Goal: Entertainment & Leisure: Consume media (video, audio)

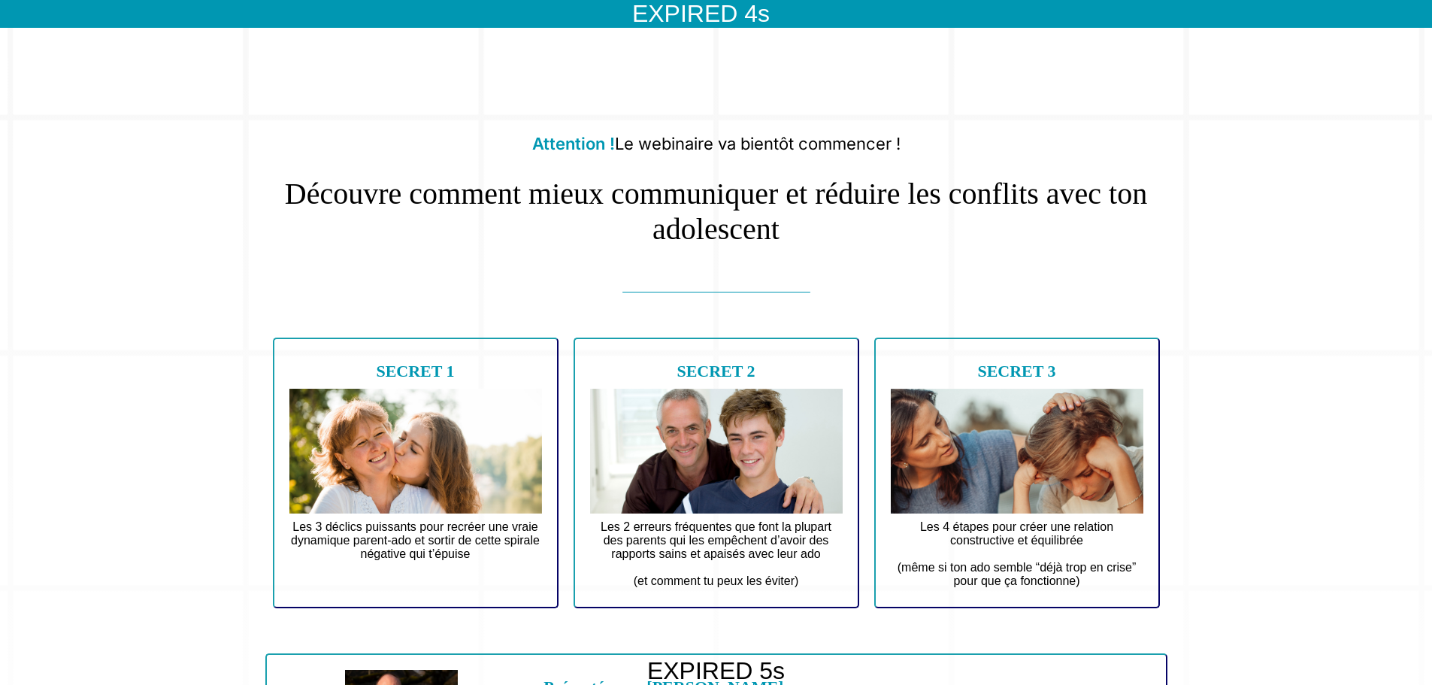
click at [679, 201] on h1 "Découvre comment mieux communiquer et réduire les conflits avec ton adolescent" at bounding box center [716, 204] width 902 height 86
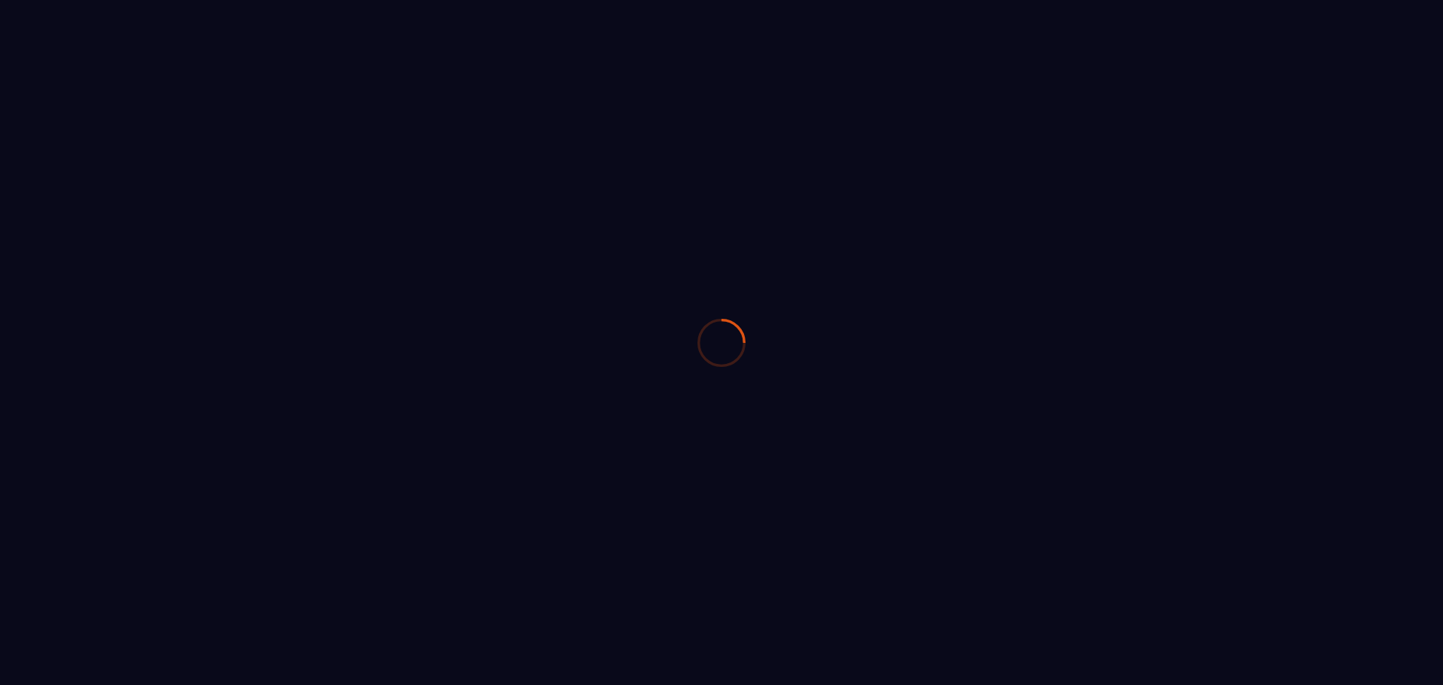
click at [482, 277] on div at bounding box center [721, 342] width 1443 height 685
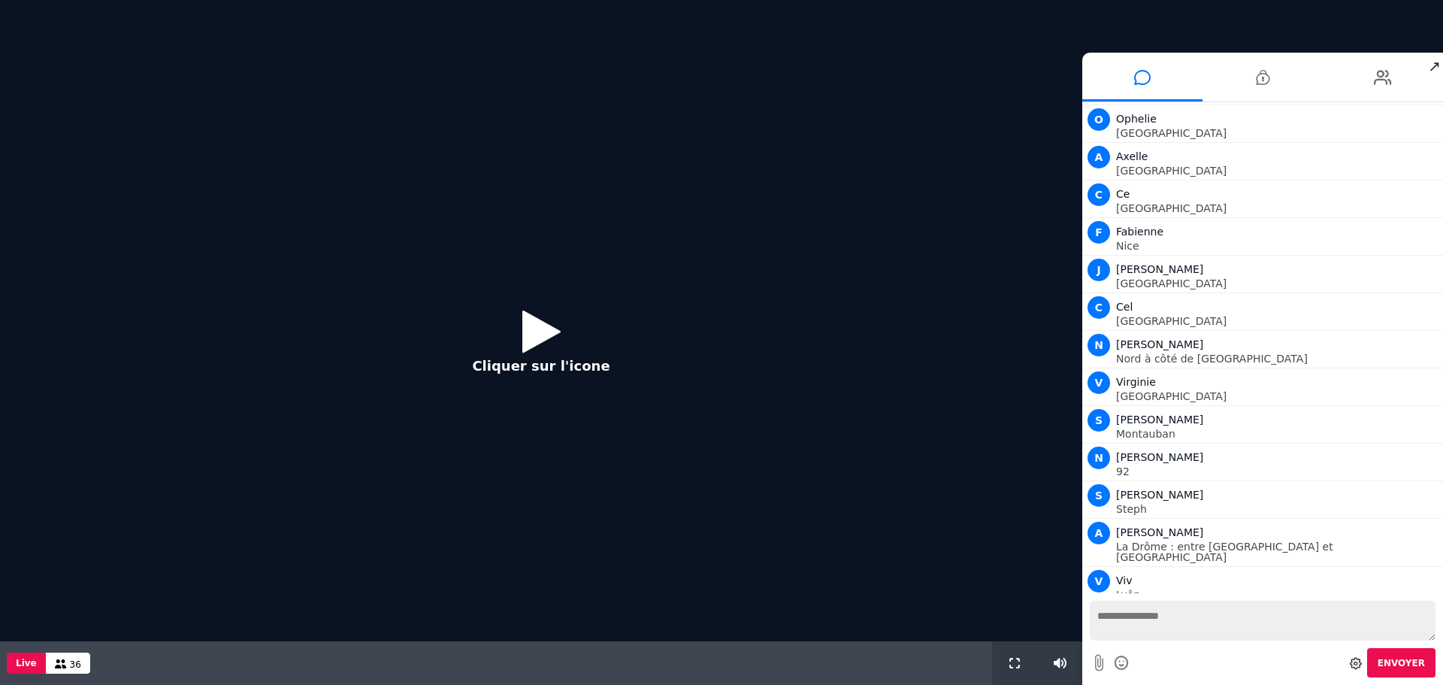
scroll to position [598, 0]
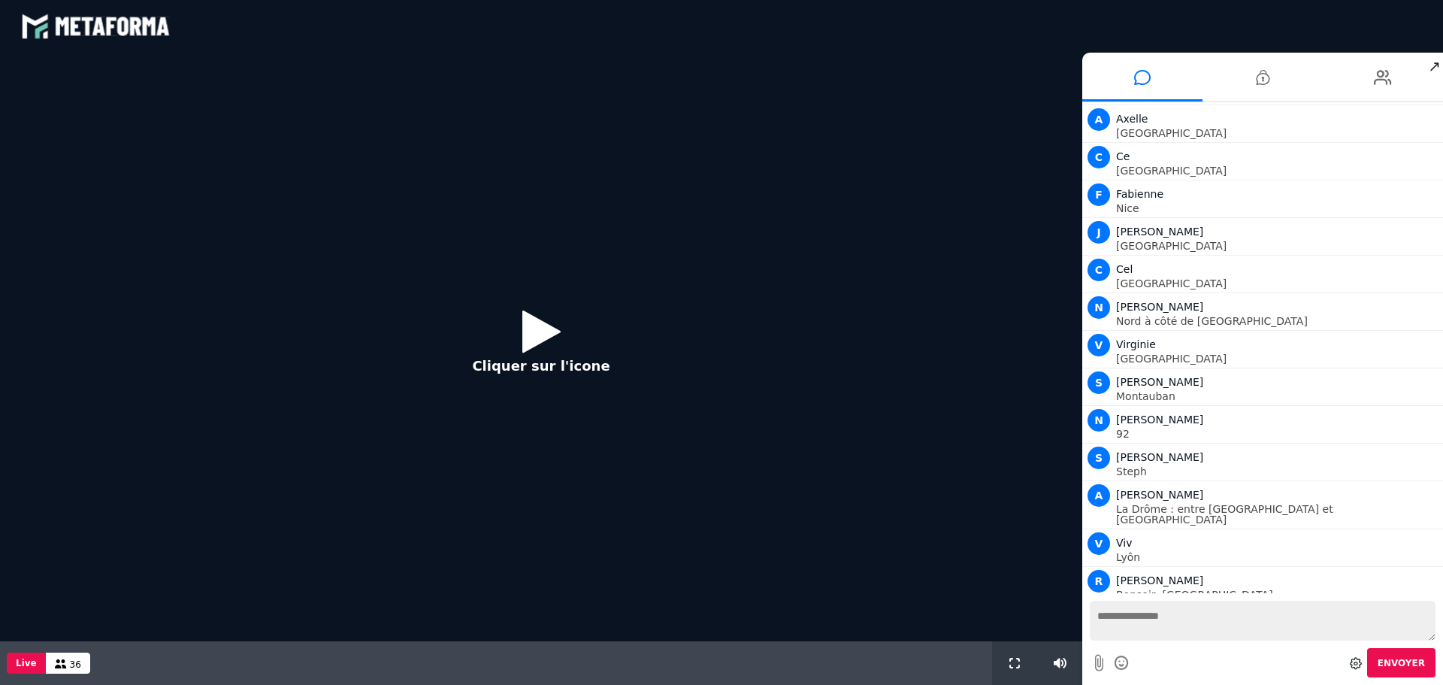
click at [540, 333] on icon at bounding box center [541, 331] width 38 height 49
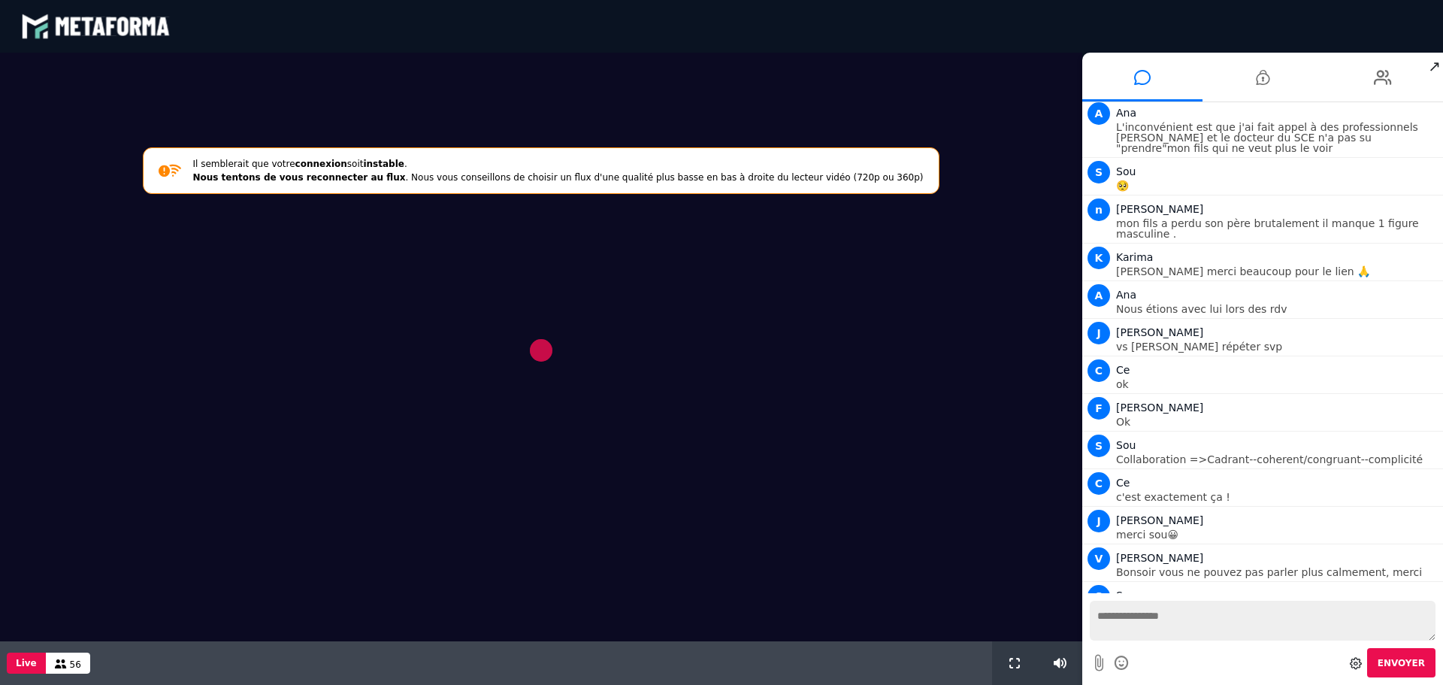
scroll to position [4843, 0]
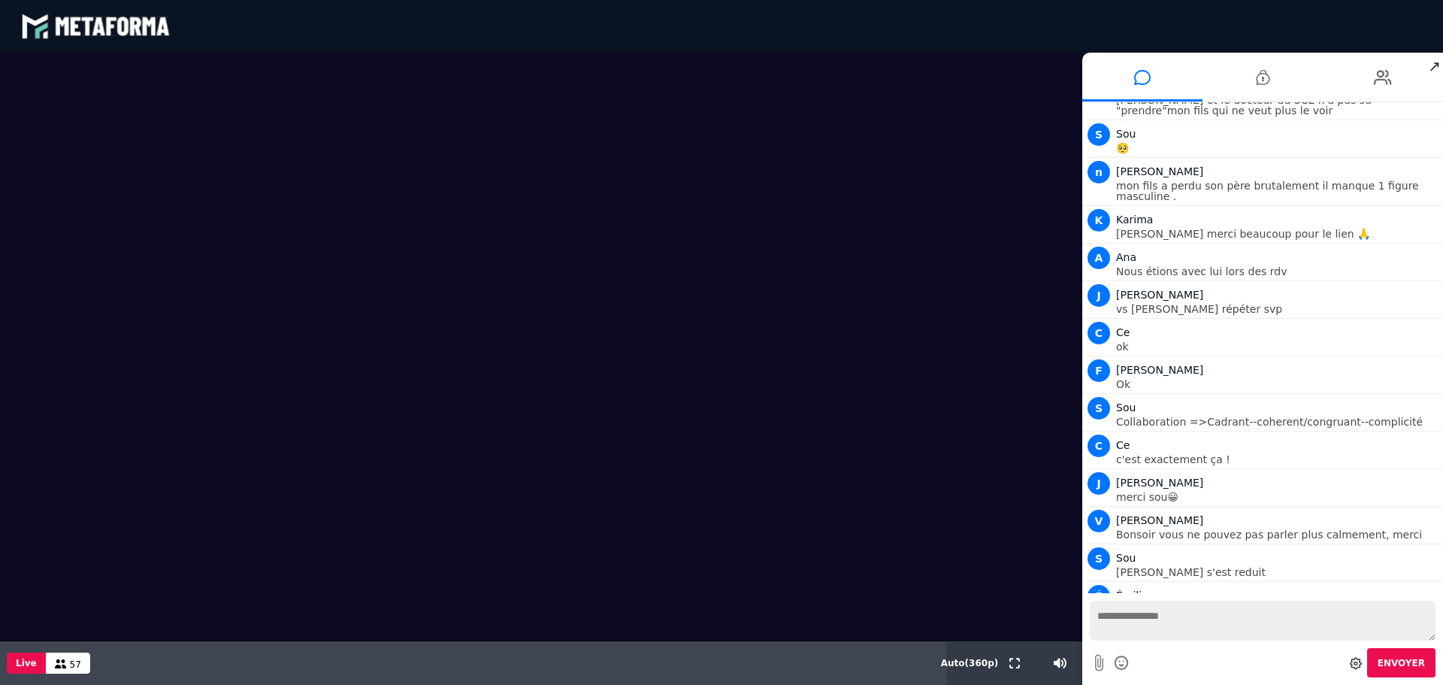
click at [982, 354] on video at bounding box center [541, 347] width 1082 height 588
click at [905, 268] on video at bounding box center [541, 347] width 1082 height 588
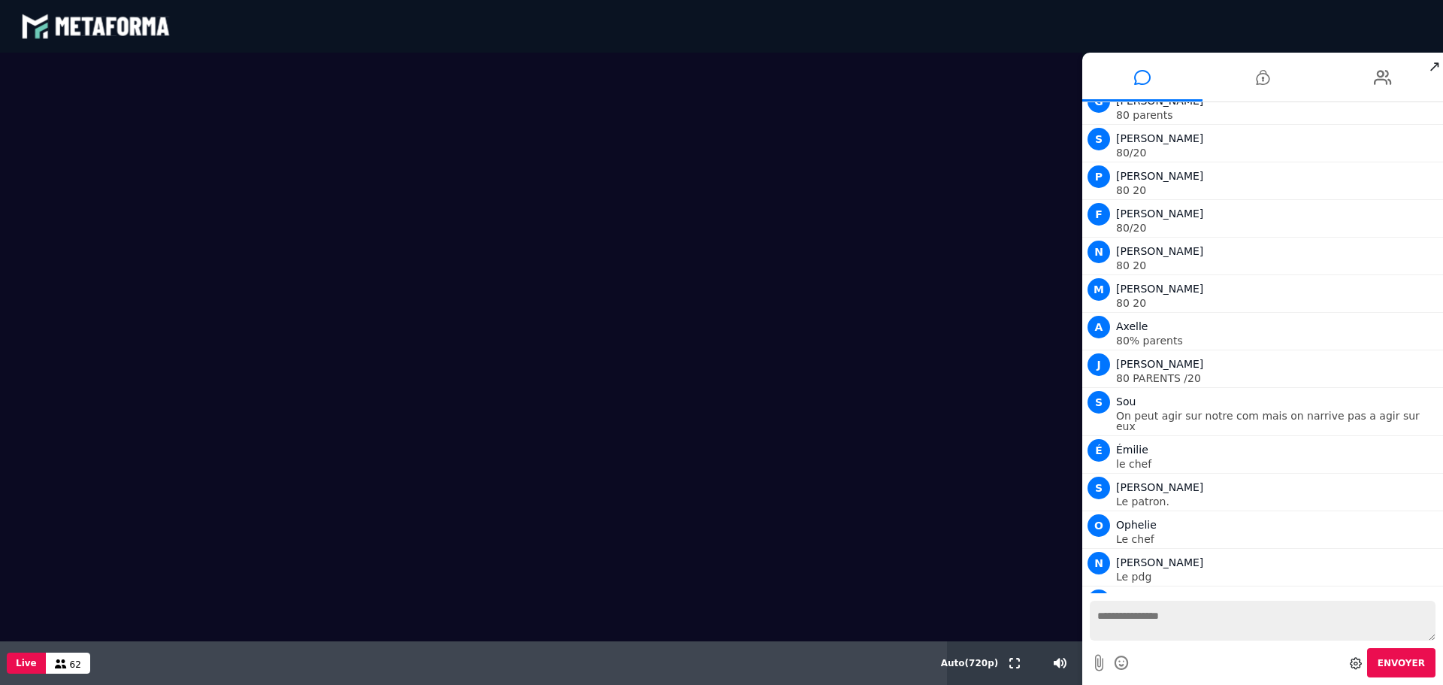
scroll to position [7873, 0]
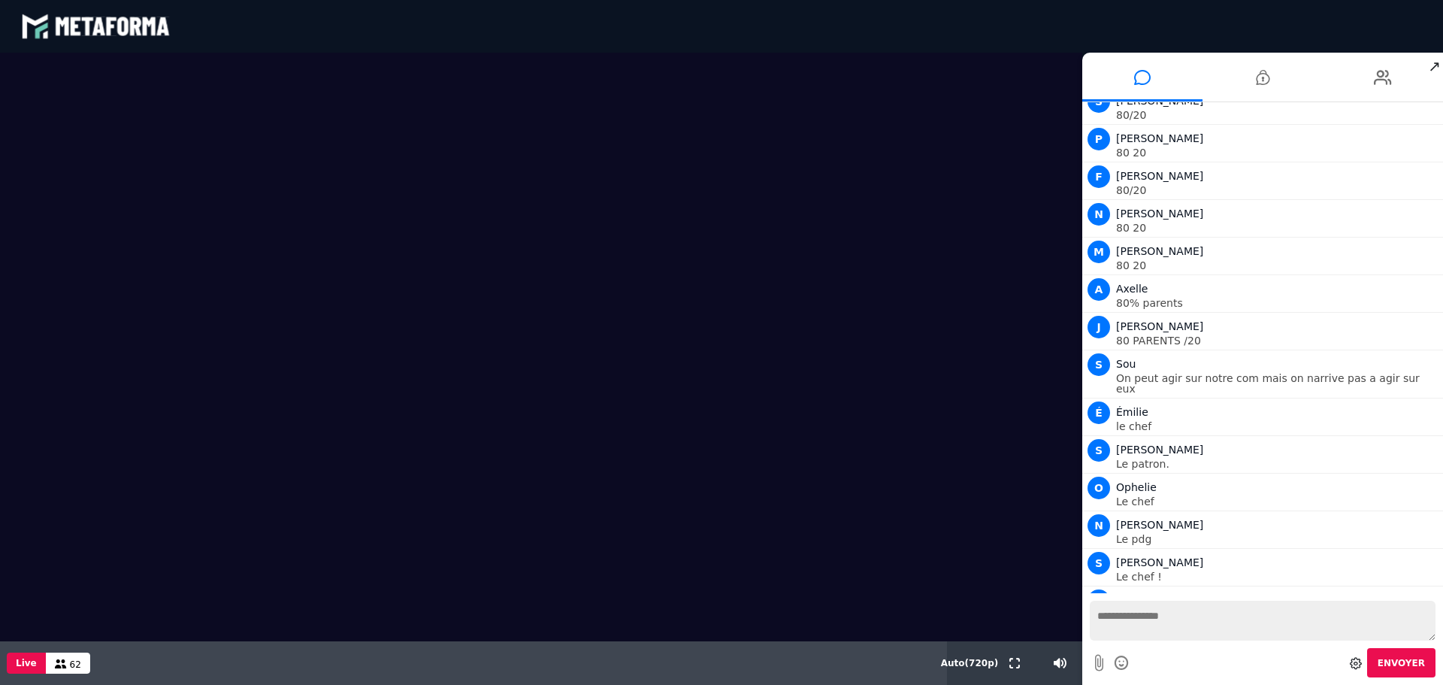
click at [70, 665] on span "62" at bounding box center [75, 664] width 11 height 11
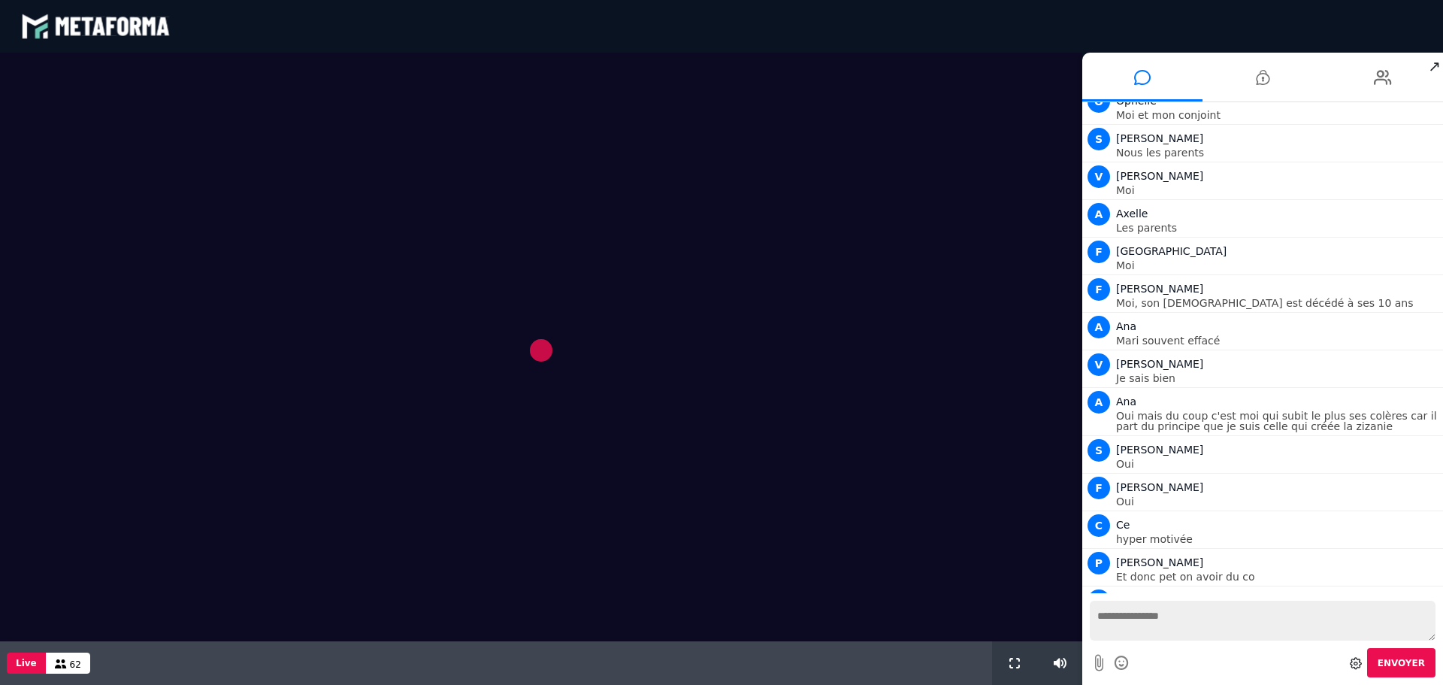
scroll to position [9086, 0]
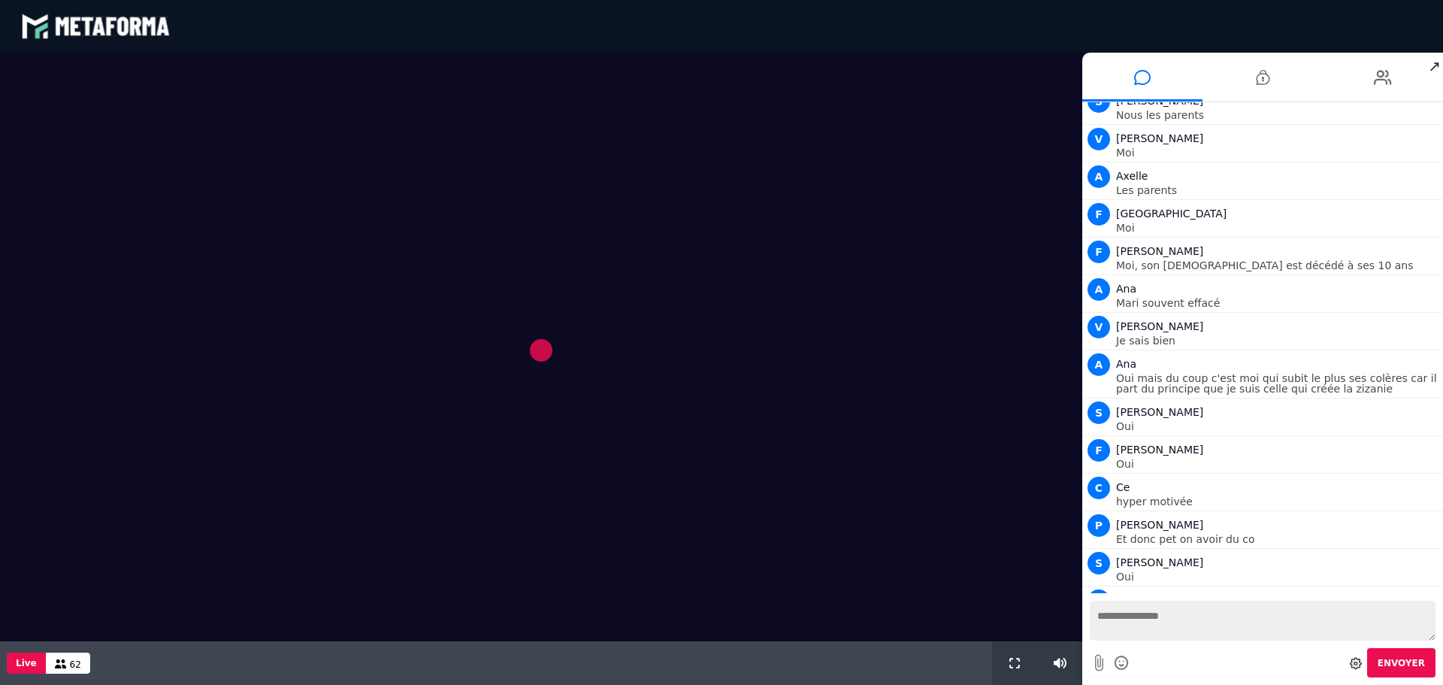
click at [977, 528] on video at bounding box center [541, 347] width 1082 height 588
click at [535, 347] on video at bounding box center [541, 347] width 1082 height 588
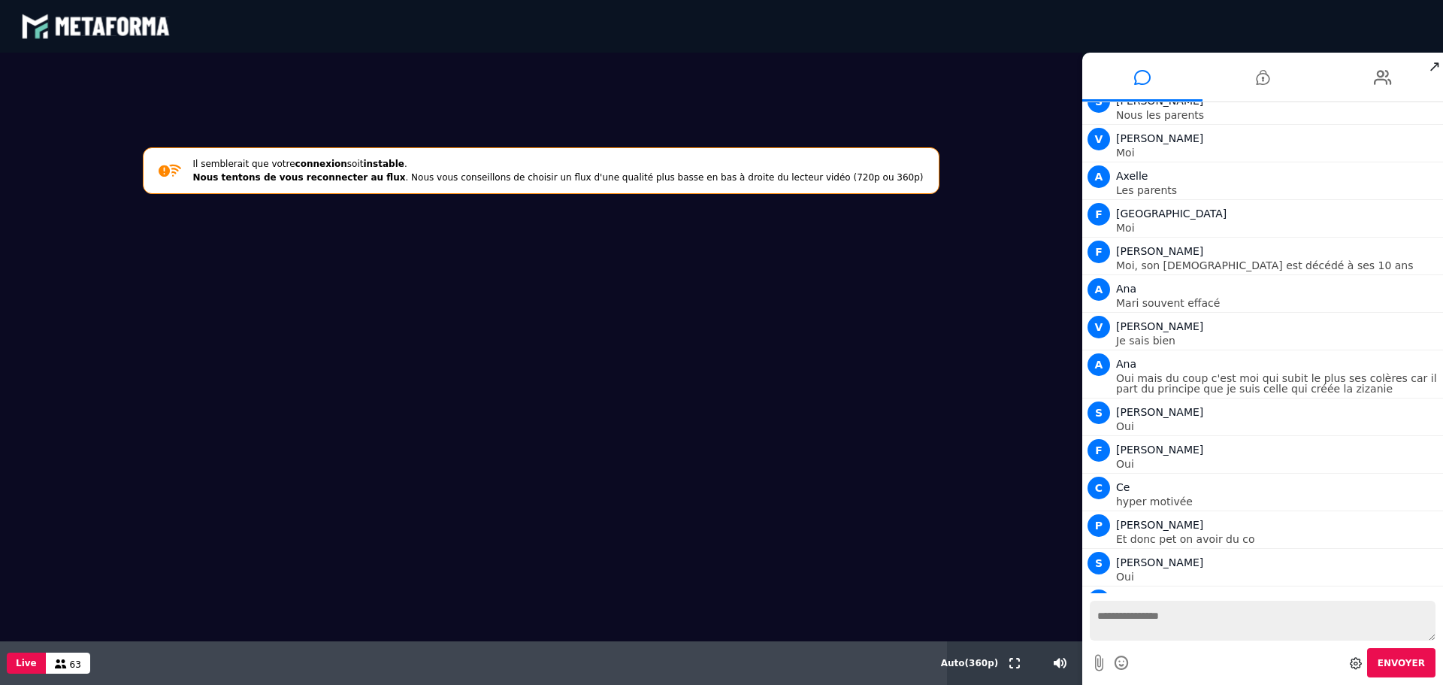
scroll to position [9134, 0]
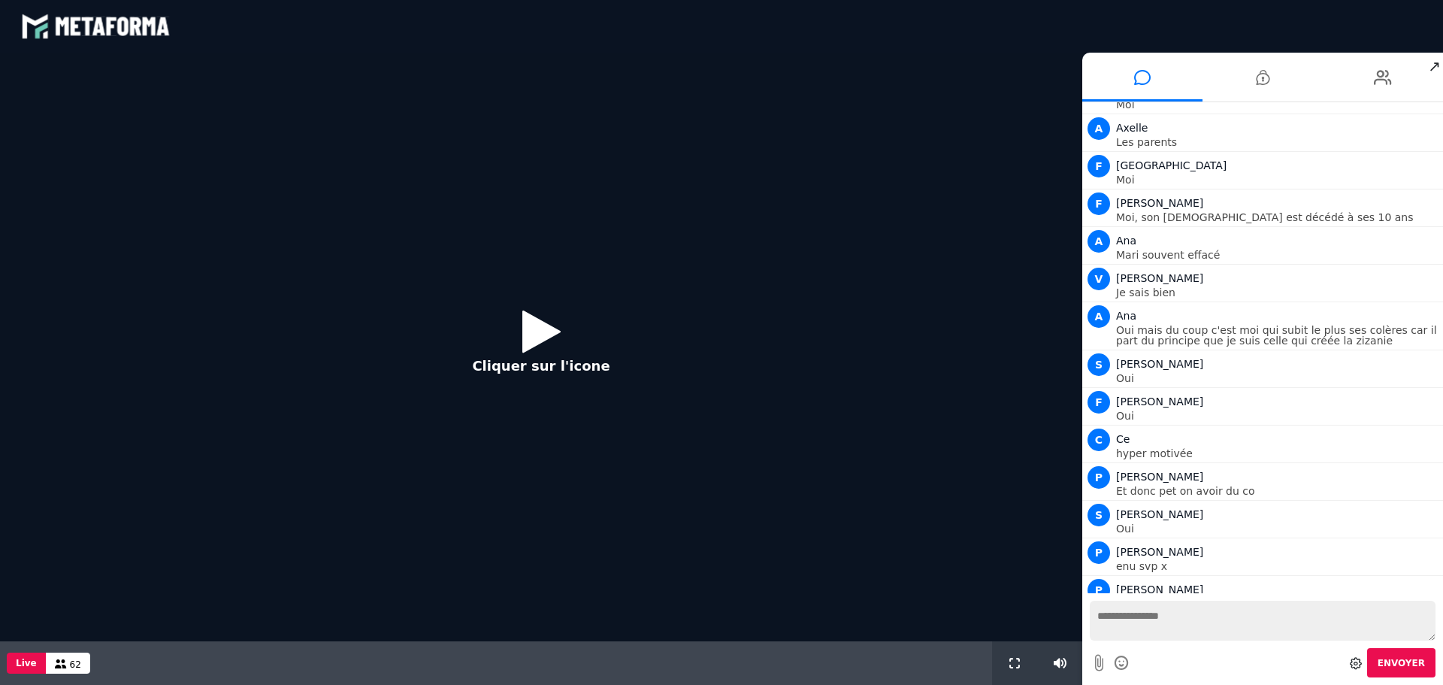
click at [526, 327] on icon at bounding box center [541, 331] width 38 height 49
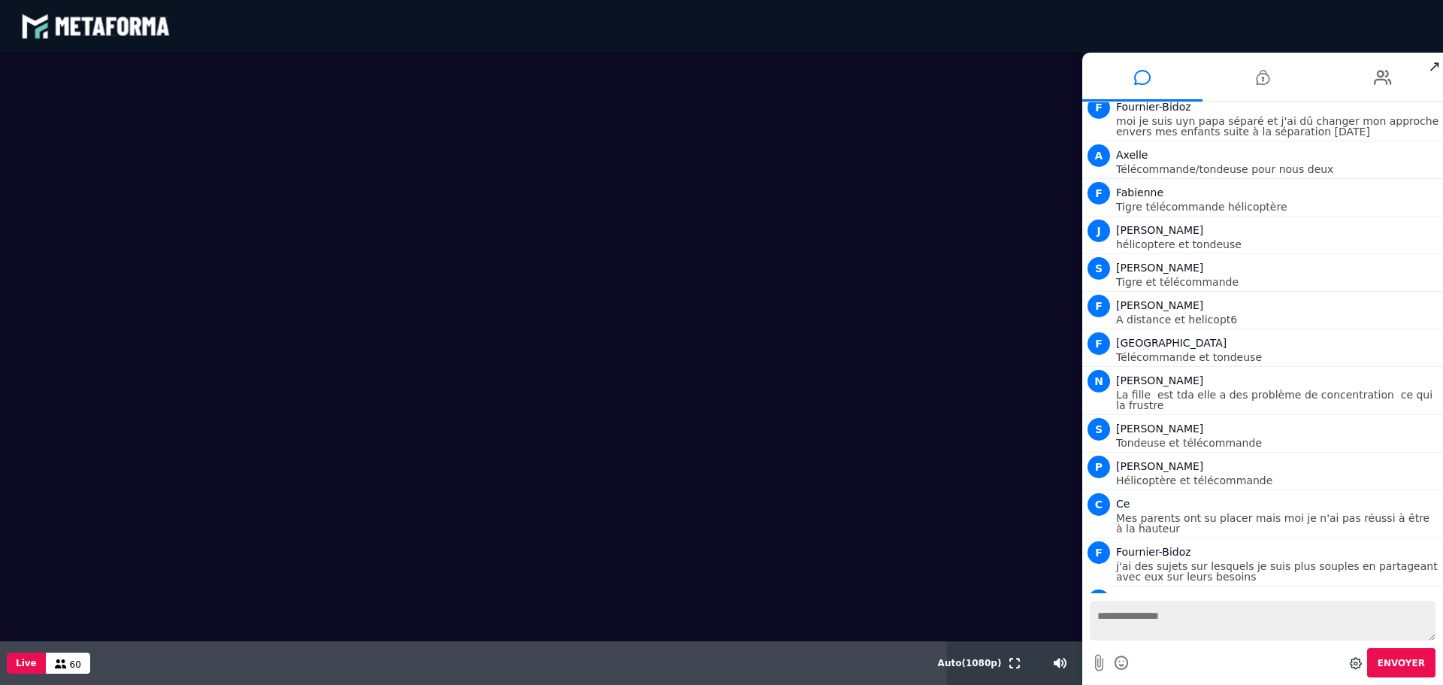
scroll to position [10543, 0]
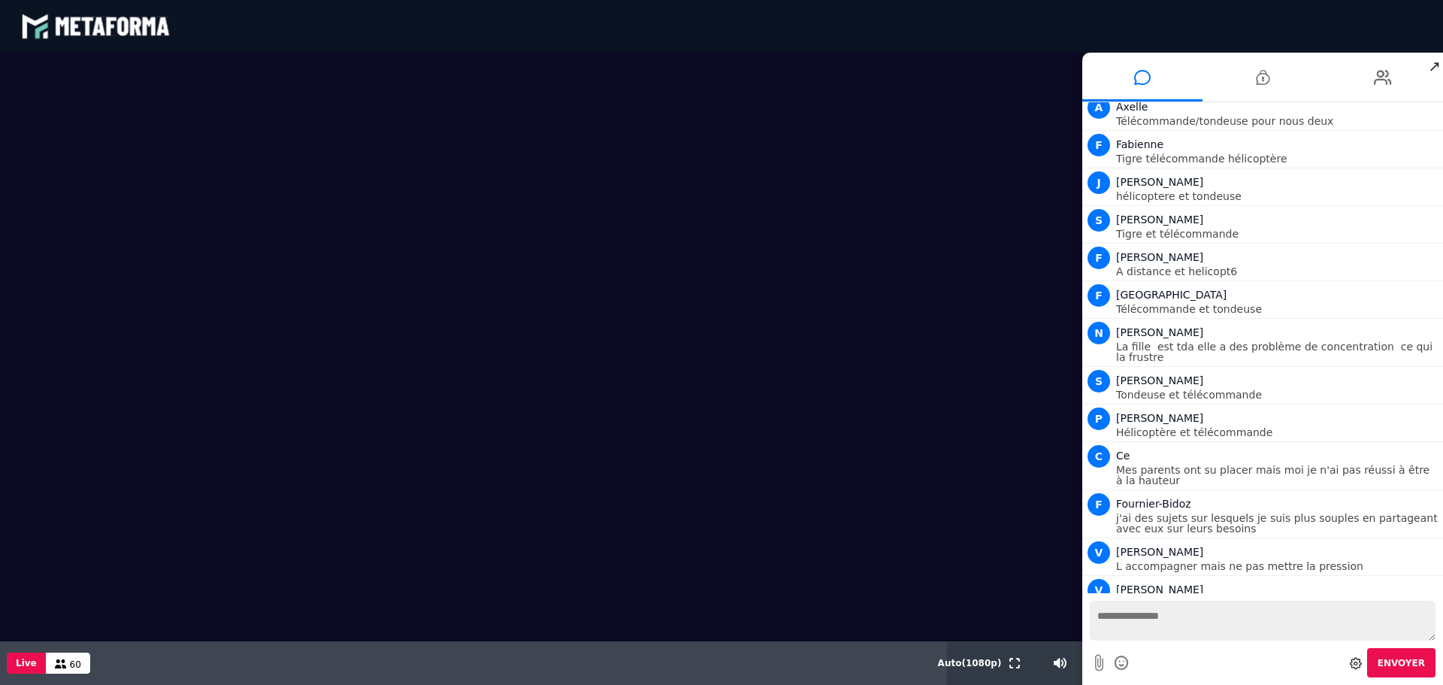
click at [753, 200] on video at bounding box center [541, 347] width 1082 height 588
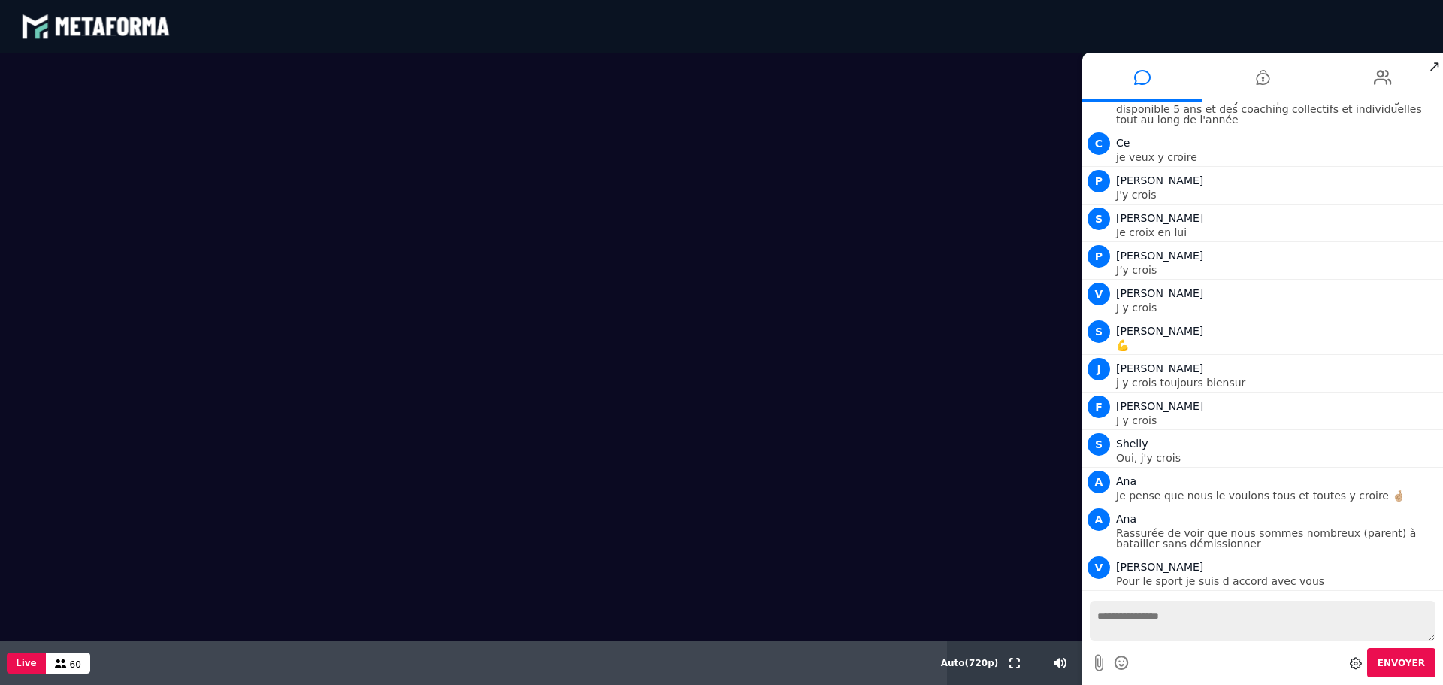
scroll to position [12066, 0]
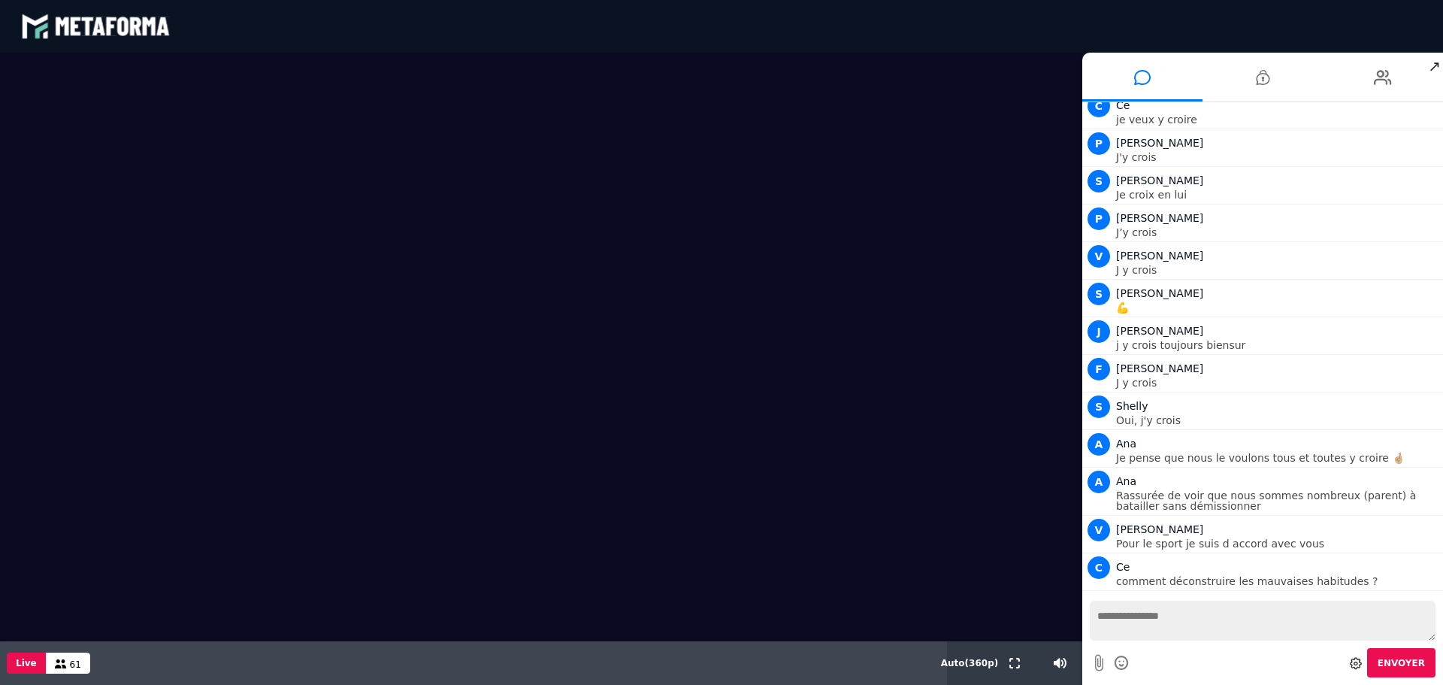
click at [146, 225] on video at bounding box center [541, 347] width 1082 height 588
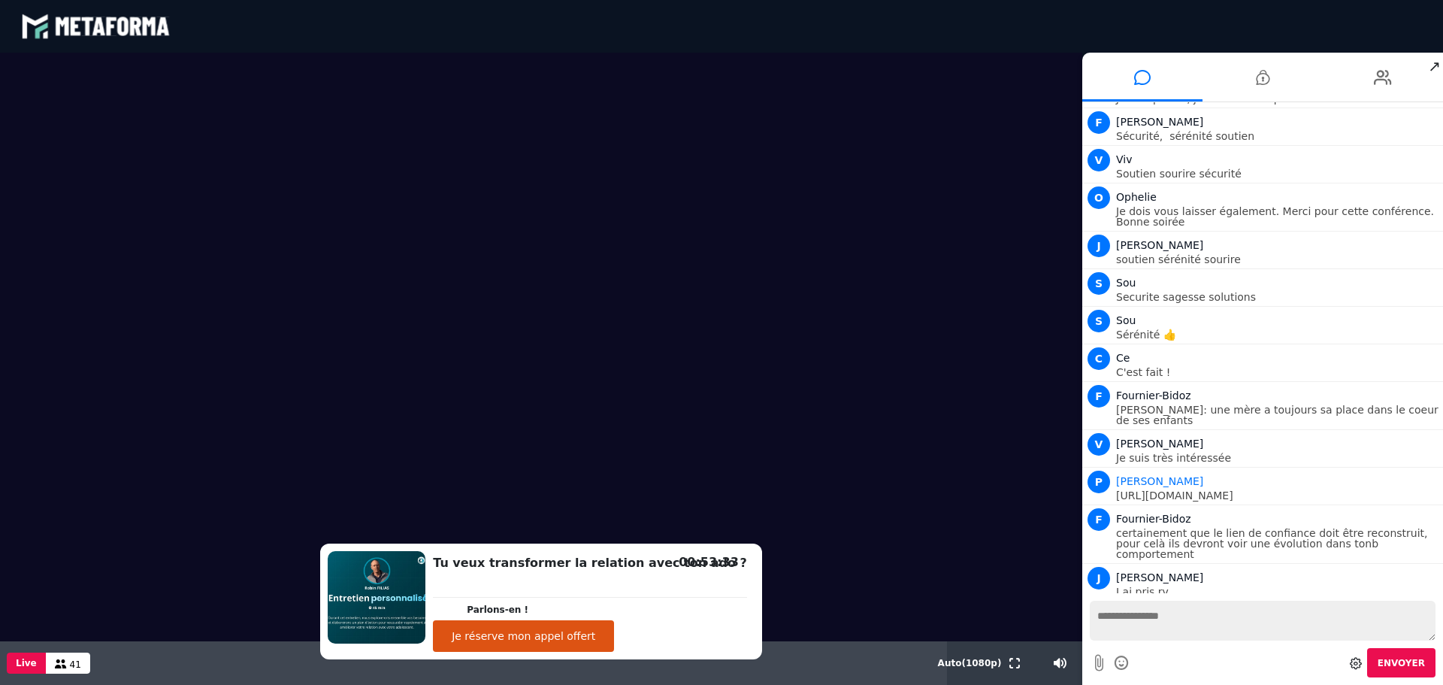
scroll to position [14006, 0]
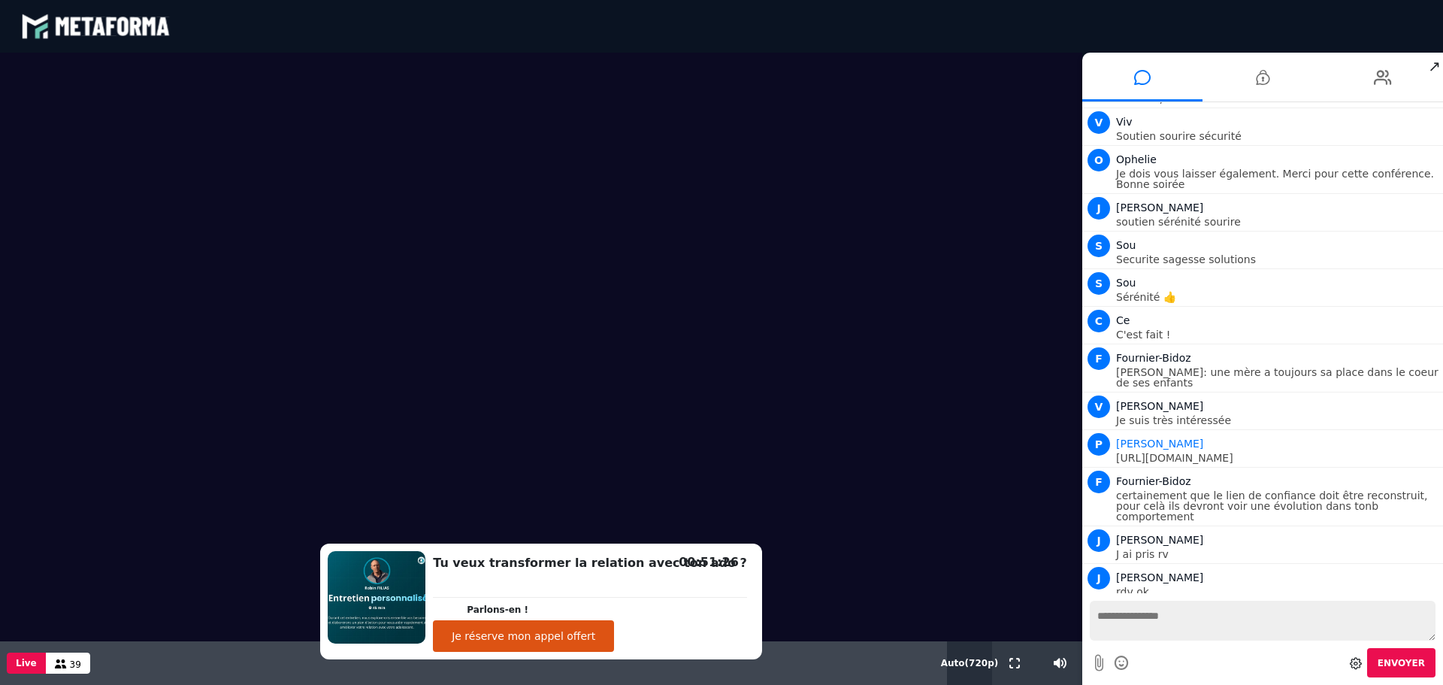
click at [977, 678] on button "Auto ( 720 p)" at bounding box center [969, 663] width 63 height 44
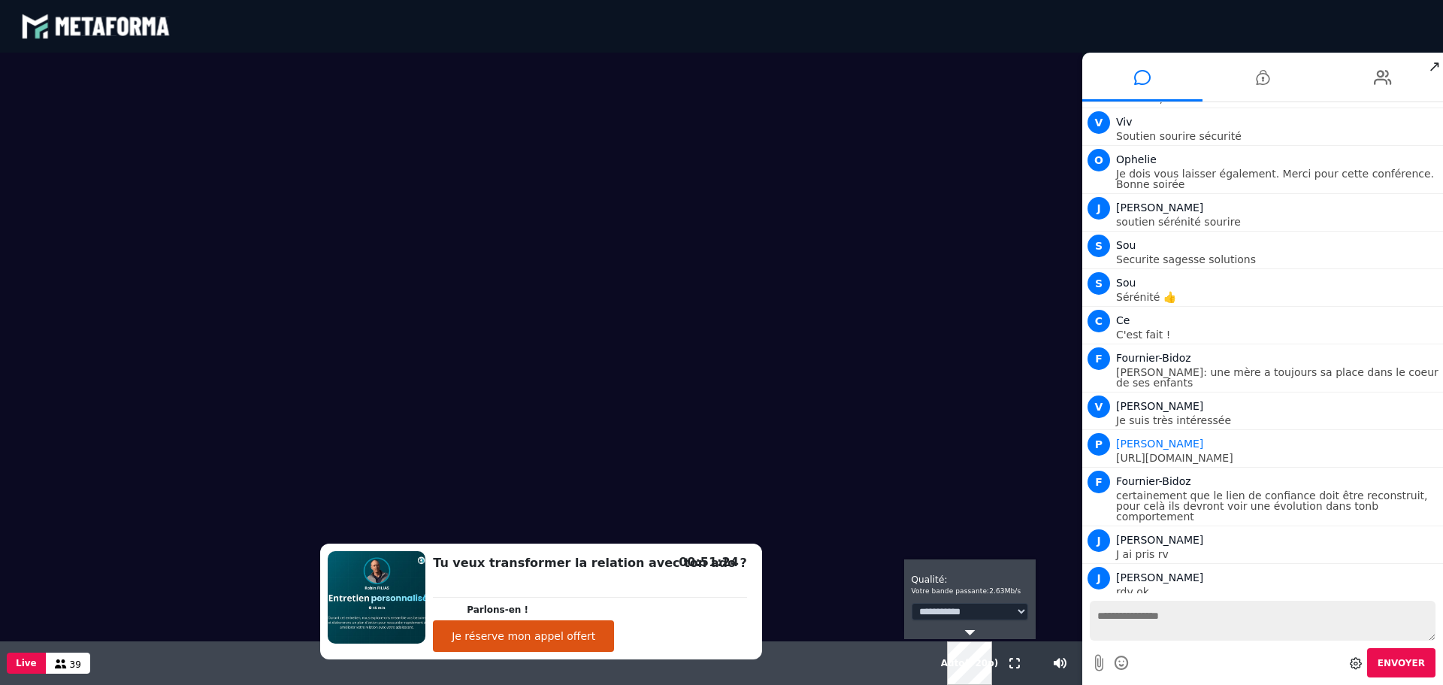
click at [1024, 610] on select "**********" at bounding box center [970, 611] width 116 height 17
select select "*"
click at [912, 603] on select "**********" at bounding box center [970, 611] width 116 height 17
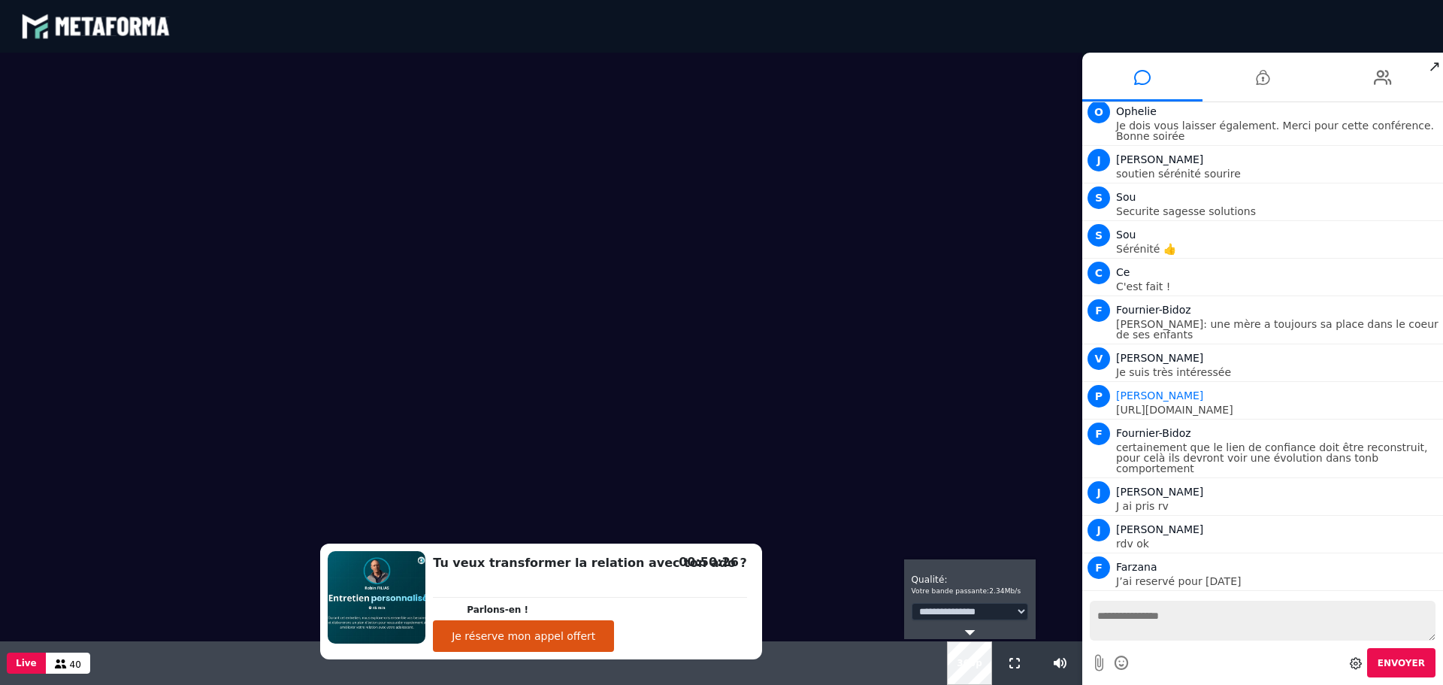
scroll to position [14092, 0]
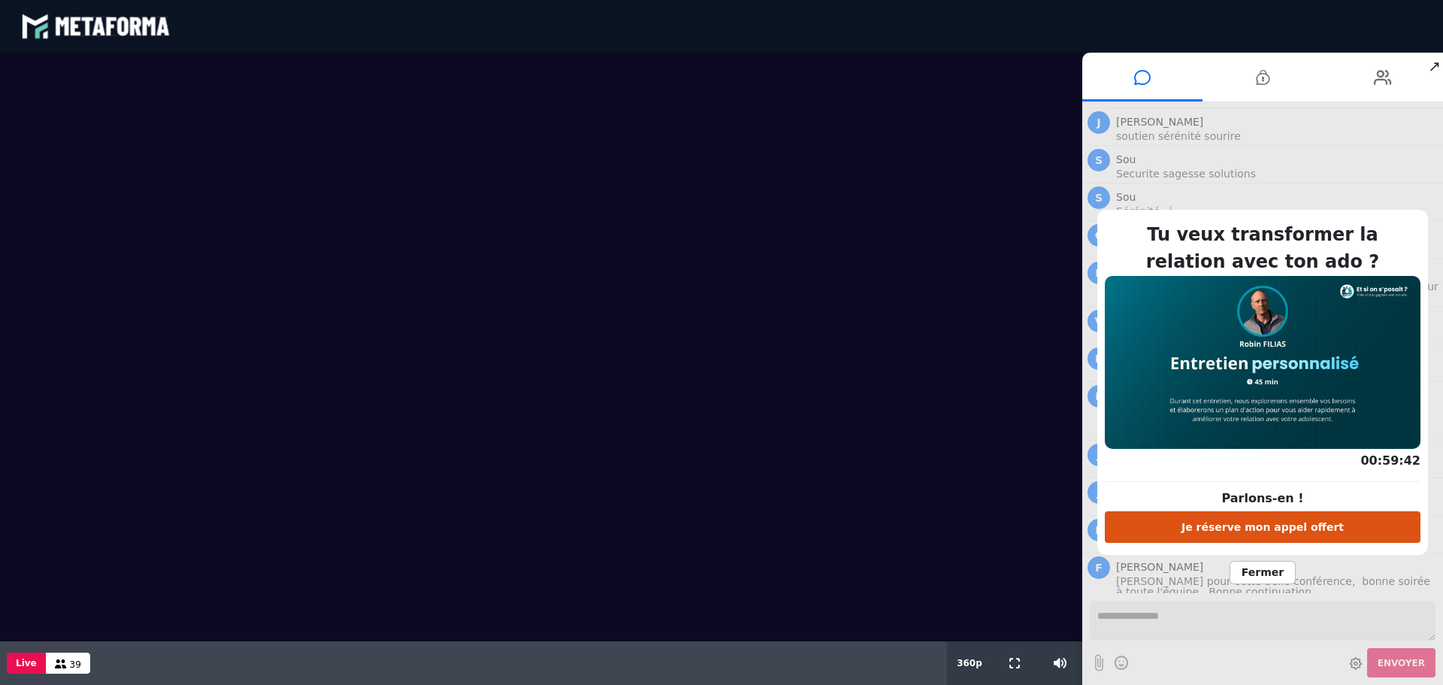
click at [1277, 575] on span "Fermer" at bounding box center [1262, 572] width 66 height 23
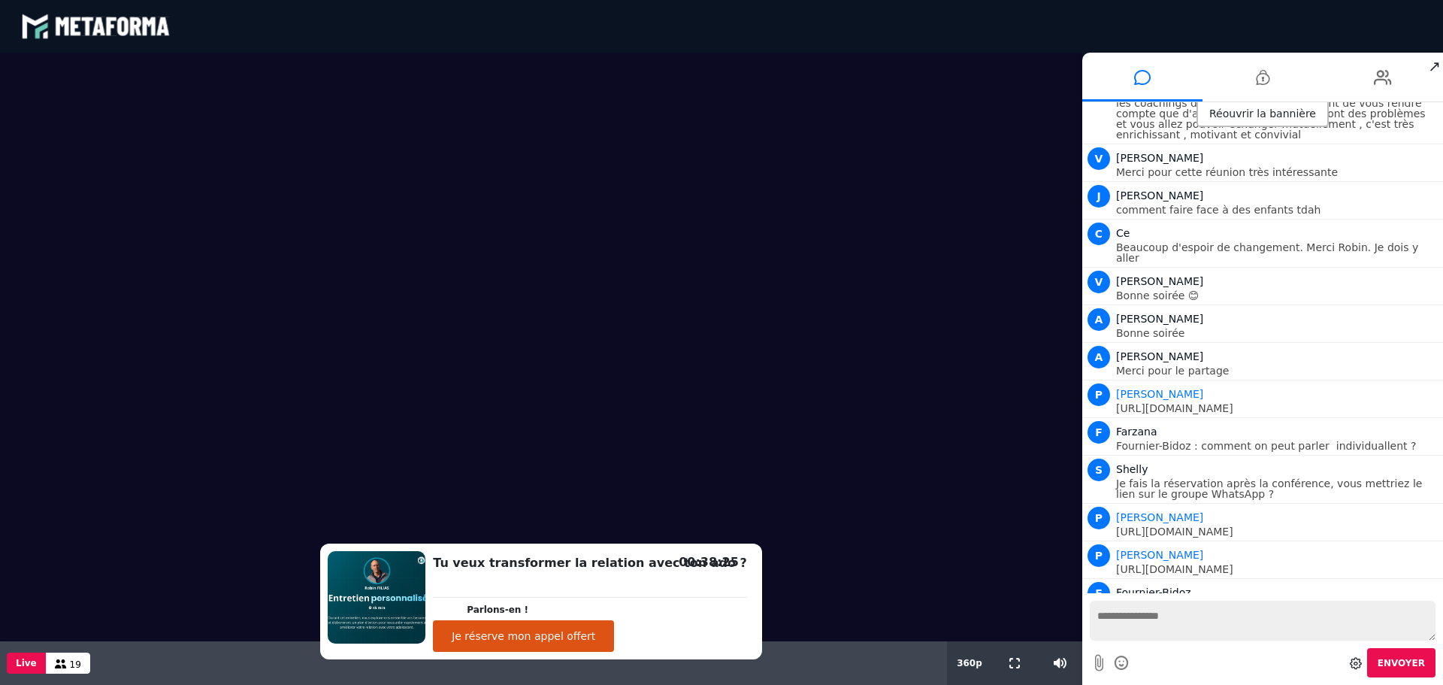
scroll to position [15993, 0]
